Goal: Information Seeking & Learning: Learn about a topic

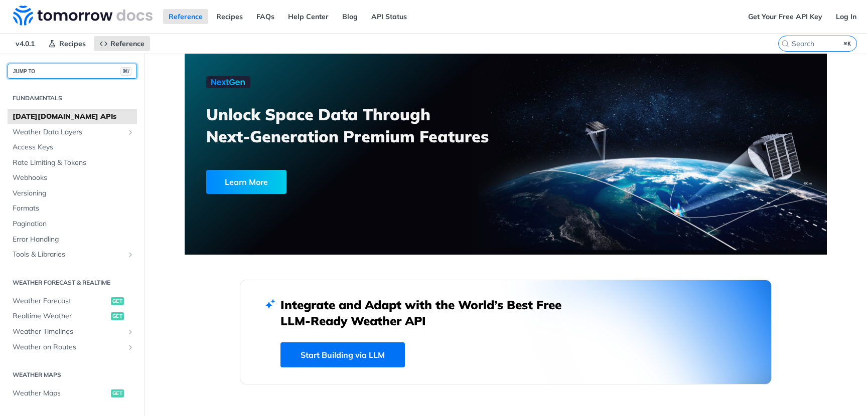
click at [64, 72] on button "JUMP TO ⌘/" at bounding box center [72, 71] width 129 height 15
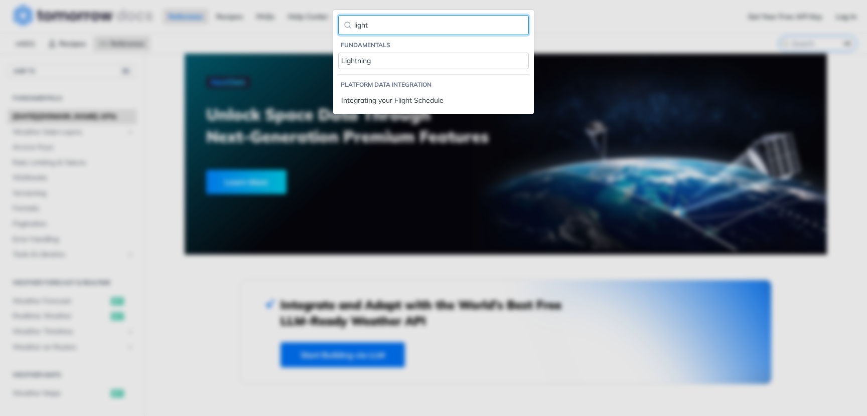
type input "light"
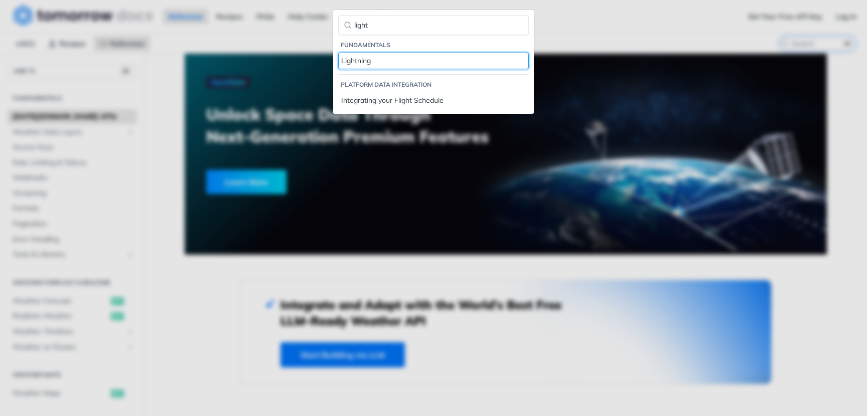
click at [358, 59] on div "Lightning" at bounding box center [433, 61] width 185 height 11
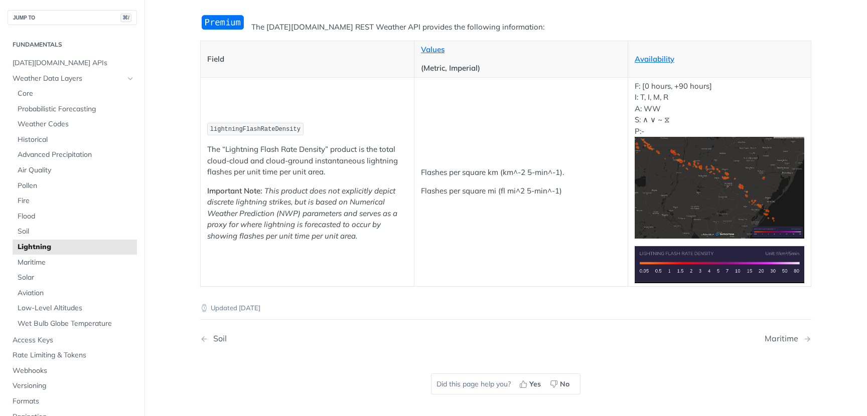
scroll to position [113, 0]
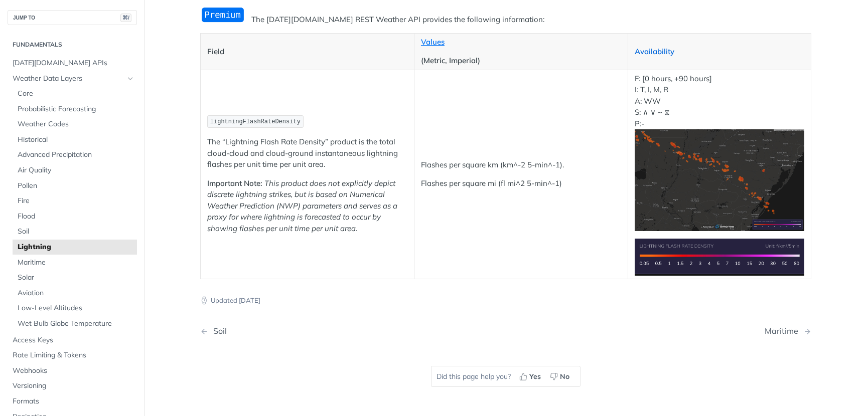
click at [655, 54] on link "Availability" at bounding box center [655, 52] width 40 height 10
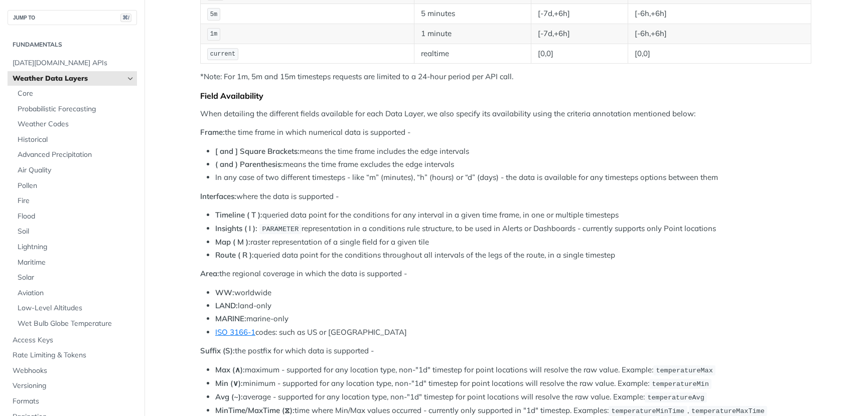
scroll to position [339, 0]
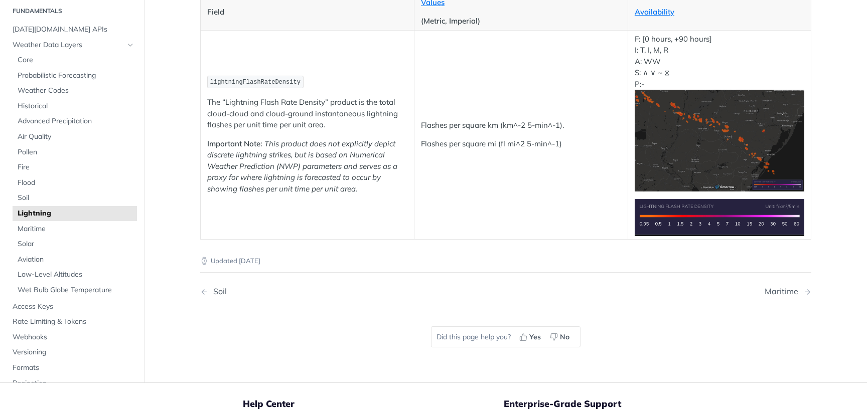
scroll to position [139, 0]
